Goal: Navigation & Orientation: Understand site structure

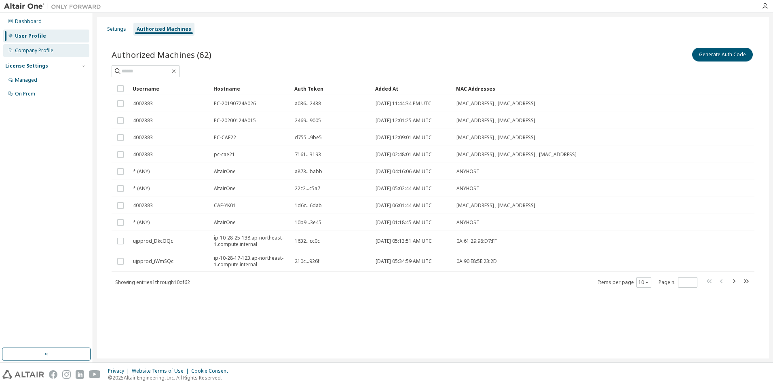
click at [31, 49] on div "Company Profile" at bounding box center [34, 50] width 38 height 6
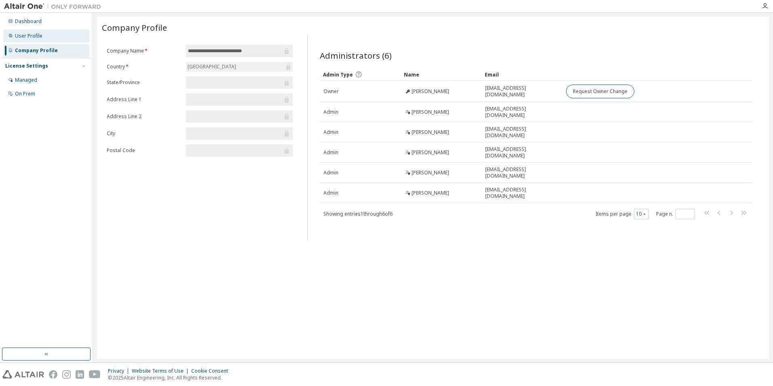
click at [31, 38] on div "User Profile" at bounding box center [29, 36] width 28 height 6
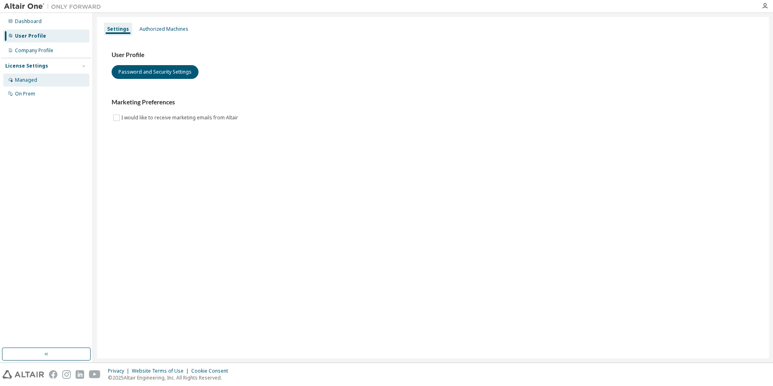
click at [32, 76] on div "Managed" at bounding box center [46, 80] width 86 height 13
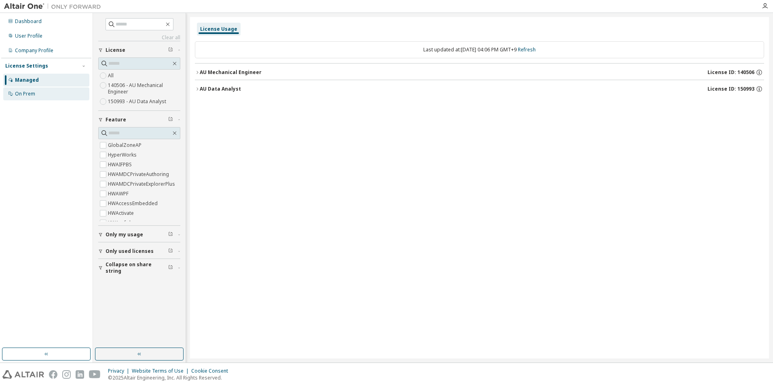
click at [34, 93] on div "On Prem" at bounding box center [25, 94] width 20 height 6
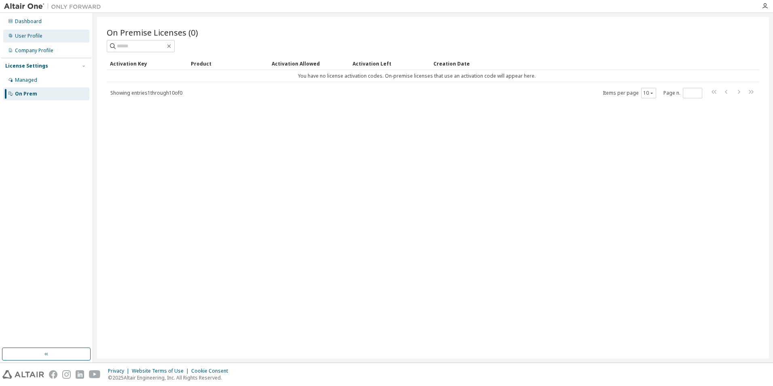
click at [35, 36] on div "User Profile" at bounding box center [29, 36] width 28 height 6
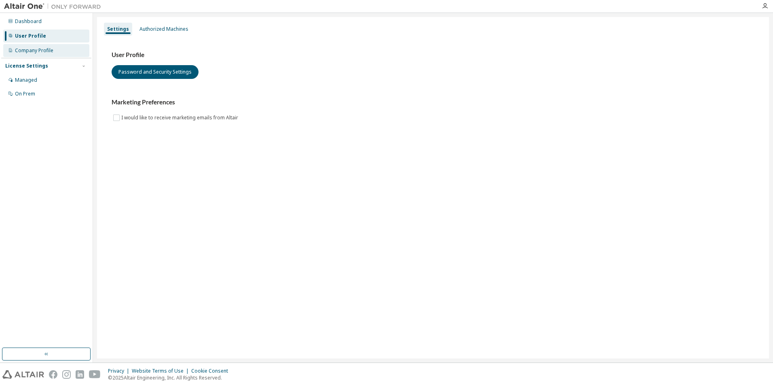
click at [35, 52] on div "Company Profile" at bounding box center [34, 50] width 38 height 6
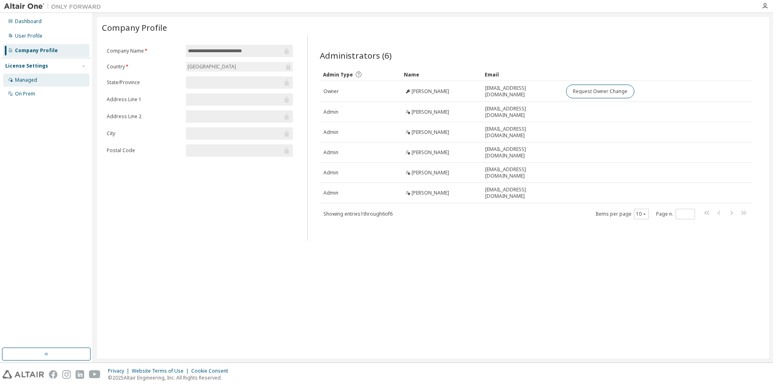
click at [31, 82] on div "Managed" at bounding box center [26, 80] width 22 height 6
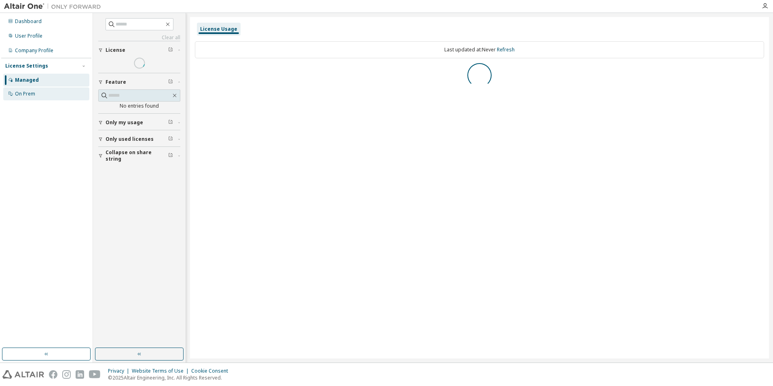
click at [32, 96] on div "On Prem" at bounding box center [25, 94] width 20 height 6
